Goal: Information Seeking & Learning: Learn about a topic

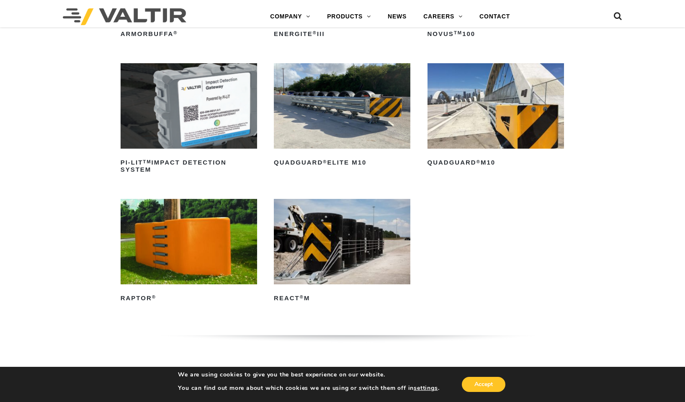
scroll to position [213, 0]
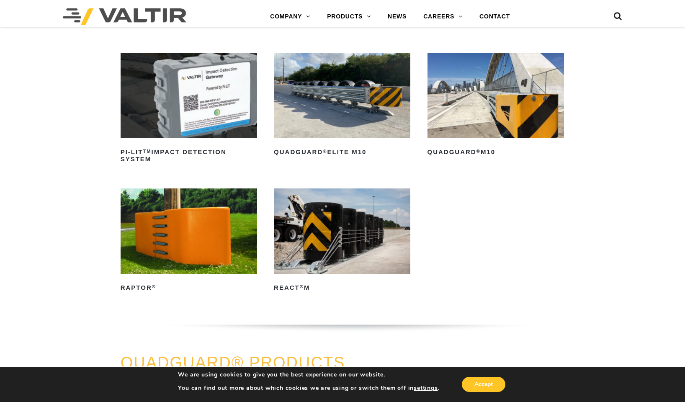
click at [301, 265] on img at bounding box center [342, 230] width 137 height 85
click at [348, 155] on h2 "QuadGuard ® Elite M10" at bounding box center [342, 152] width 137 height 13
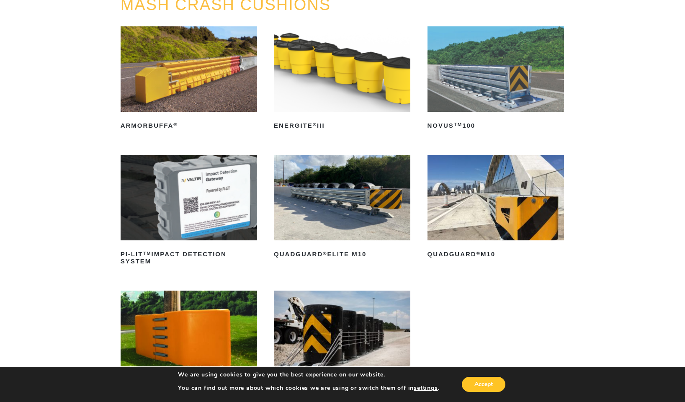
scroll to position [109, 0]
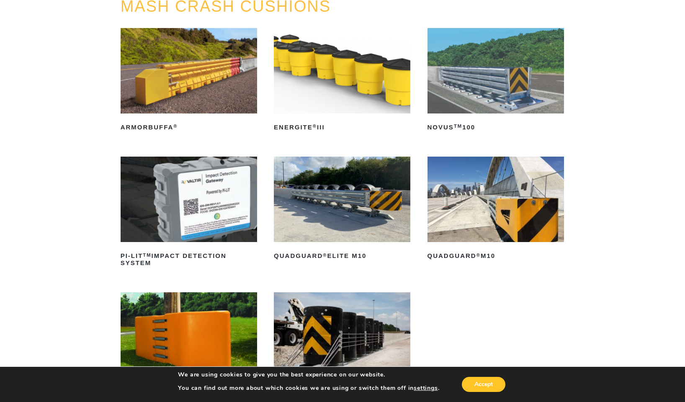
click at [482, 238] on img at bounding box center [496, 199] width 137 height 85
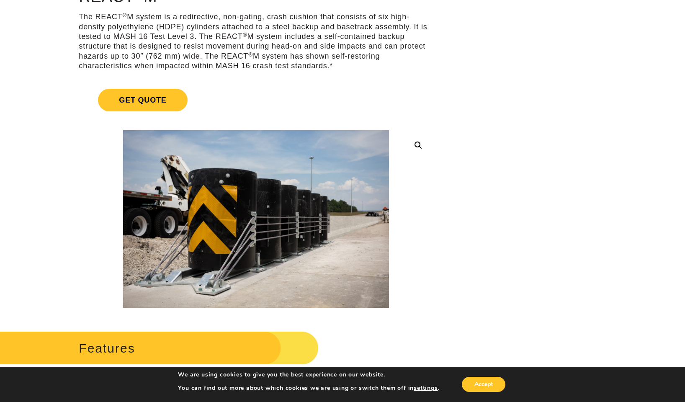
scroll to position [95, 1]
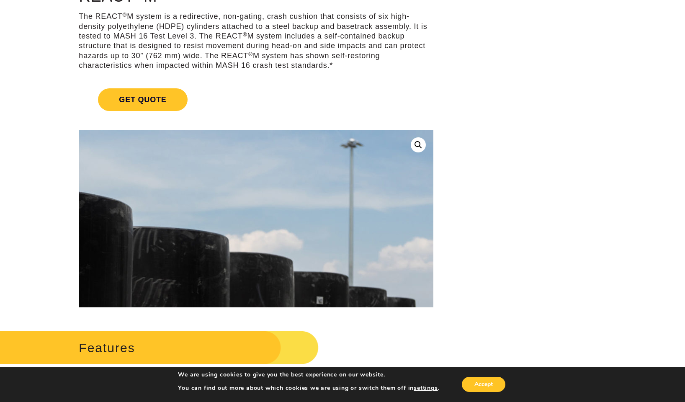
click at [320, 160] on img at bounding box center [128, 390] width 1072 height 715
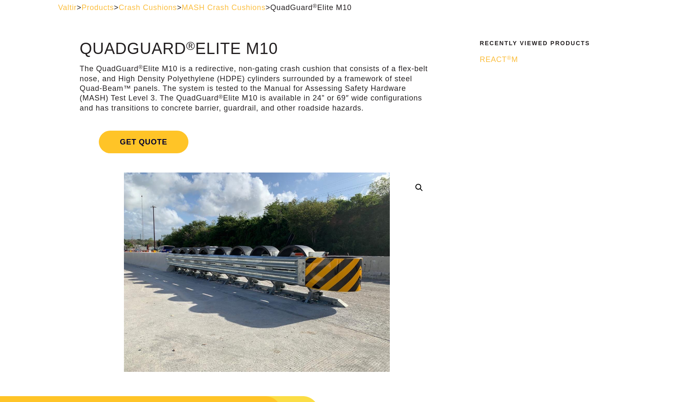
scroll to position [44, 0]
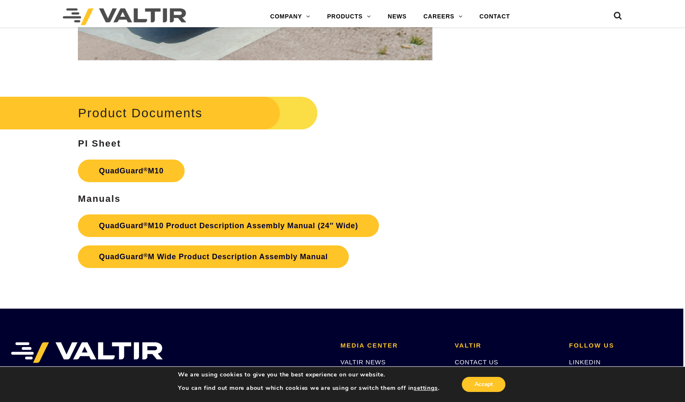
scroll to position [2745, 2]
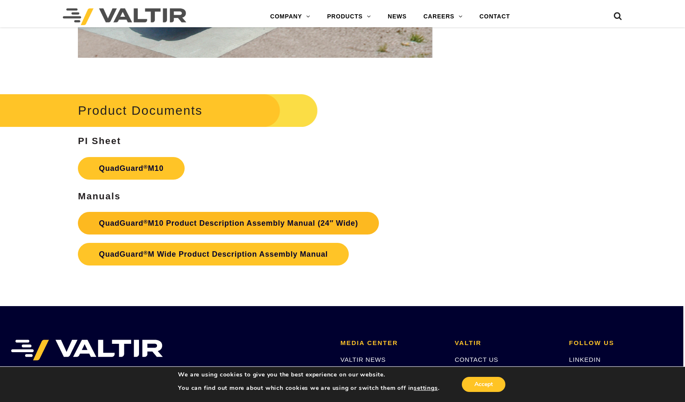
click at [230, 222] on link "QuadGuard ® M10 Product Description Assembly Manual (24″ Wide)" at bounding box center [228, 223] width 301 height 23
